Goal: Task Accomplishment & Management: Manage account settings

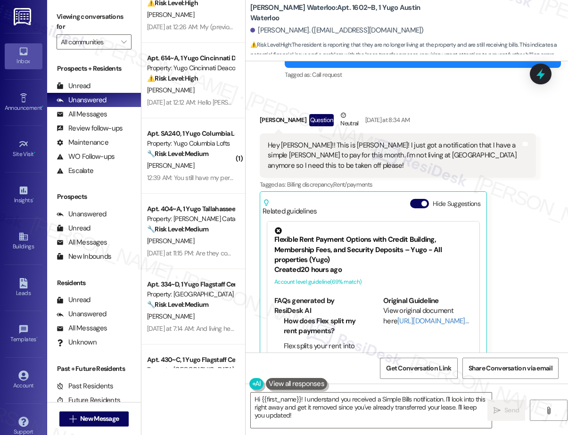
scroll to position [15, 0]
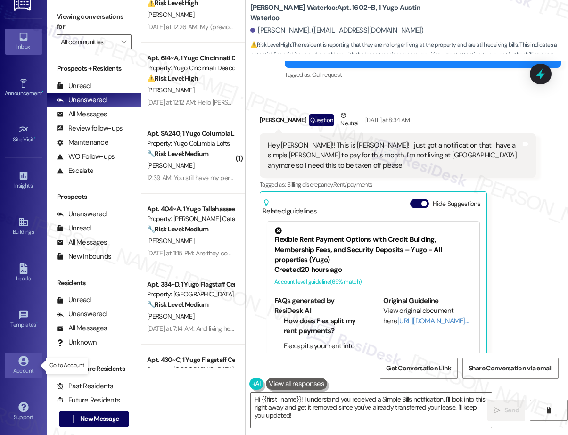
click at [16, 367] on div "Account" at bounding box center [23, 370] width 47 height 9
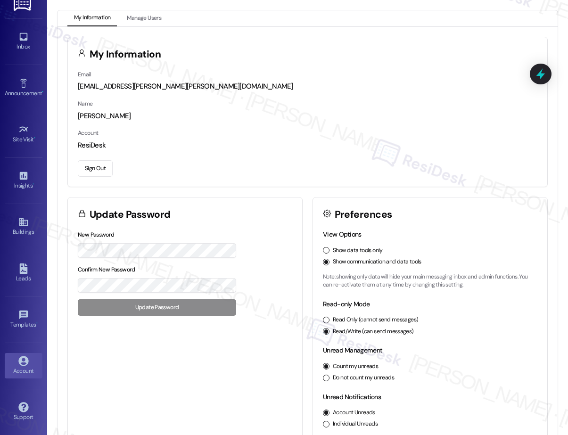
click at [96, 170] on button "Sign Out" at bounding box center [95, 168] width 35 height 16
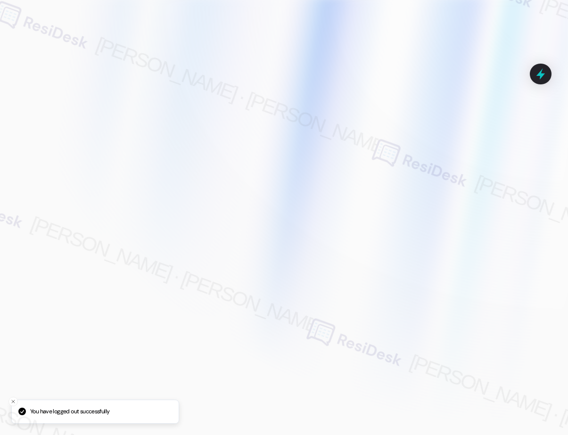
type input "[EMAIL_ADDRESS][PERSON_NAME][PERSON_NAME][PERSON_NAME][DOMAIN_NAME]"
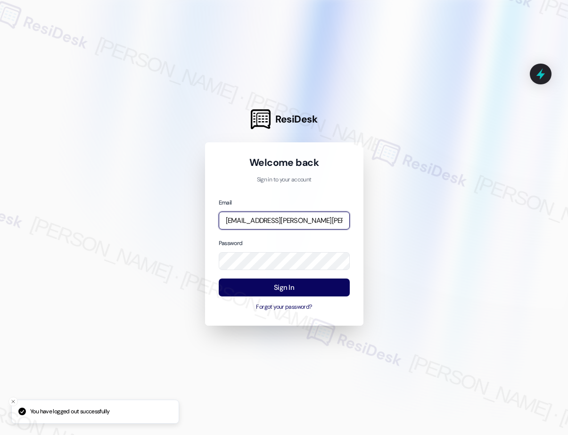
click at [293, 221] on input "[EMAIL_ADDRESS][PERSON_NAME][PERSON_NAME][PERSON_NAME][DOMAIN_NAME]" at bounding box center [284, 221] width 131 height 18
click at [0, 435] on com-1password-button at bounding box center [0, 435] width 0 height 0
click at [315, 221] on input "[EMAIL_ADDRESS][PERSON_NAME][PERSON_NAME][PERSON_NAME][DOMAIN_NAME]" at bounding box center [284, 221] width 131 height 18
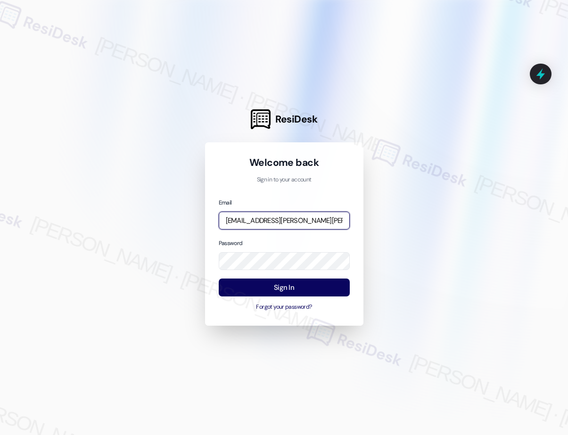
click at [315, 221] on input "[EMAIL_ADDRESS][PERSON_NAME][PERSON_NAME][PERSON_NAME][DOMAIN_NAME]" at bounding box center [284, 221] width 131 height 18
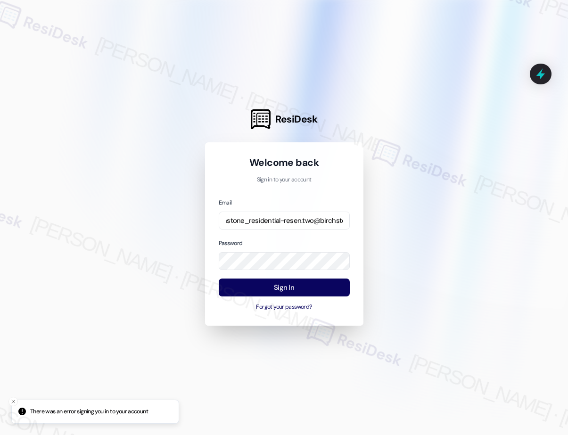
scroll to position [0, 80]
click at [306, 219] on input "automated-surveys-birchstone_residential-resen.two@birchstone_[DOMAIN_NAME]" at bounding box center [284, 221] width 131 height 18
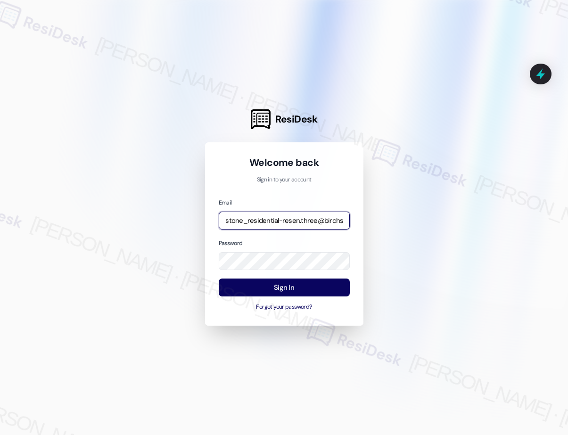
scroll to position [0, 75]
type input "automated-surveys-birchstone_residential-resen.three@birchstone_[DOMAIN_NAME]"
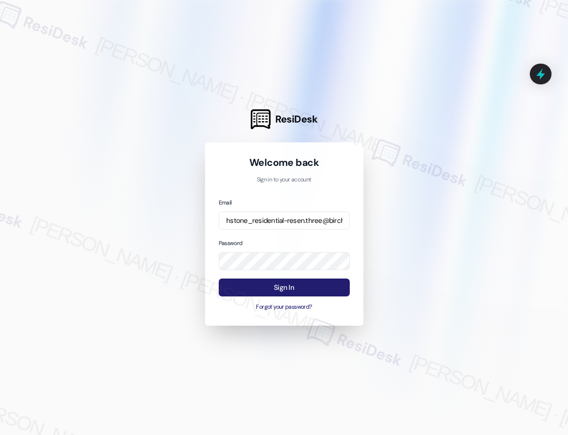
click at [298, 286] on button "Sign In" at bounding box center [284, 288] width 131 height 18
